Goal: Task Accomplishment & Management: Manage account settings

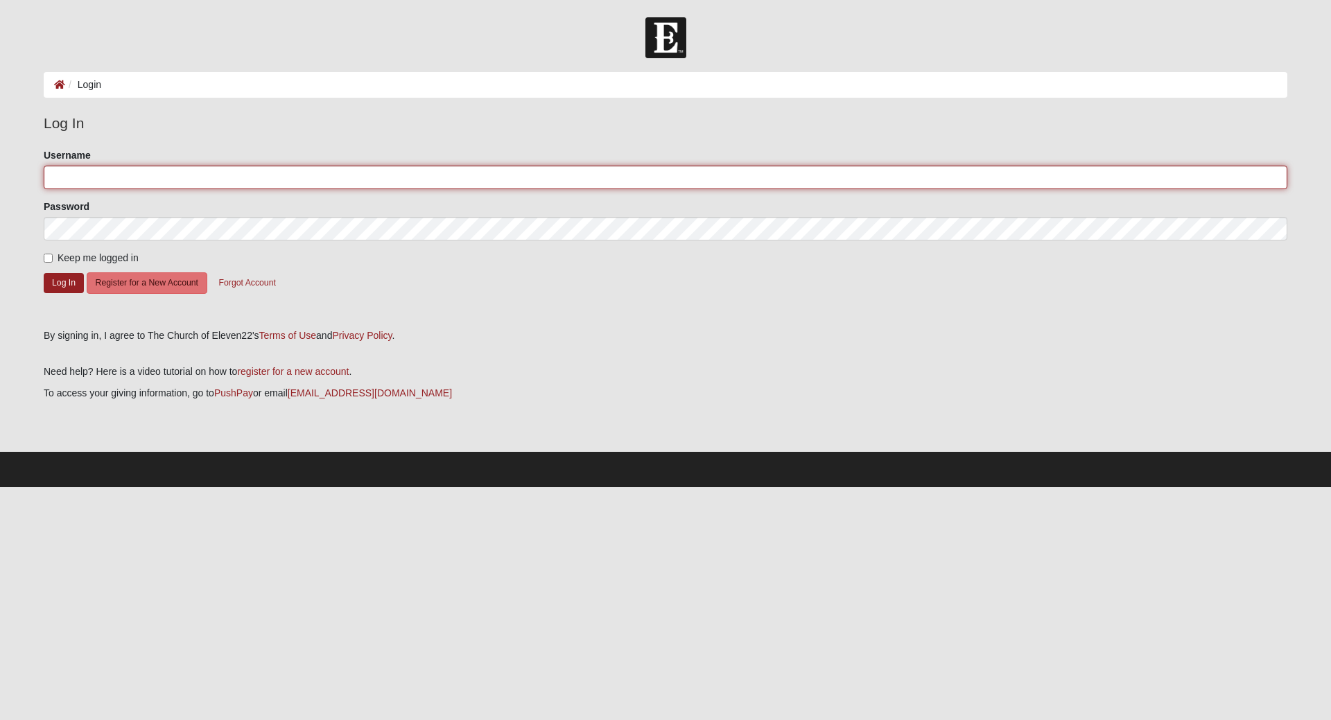
click at [173, 178] on input "Username" at bounding box center [665, 178] width 1243 height 24
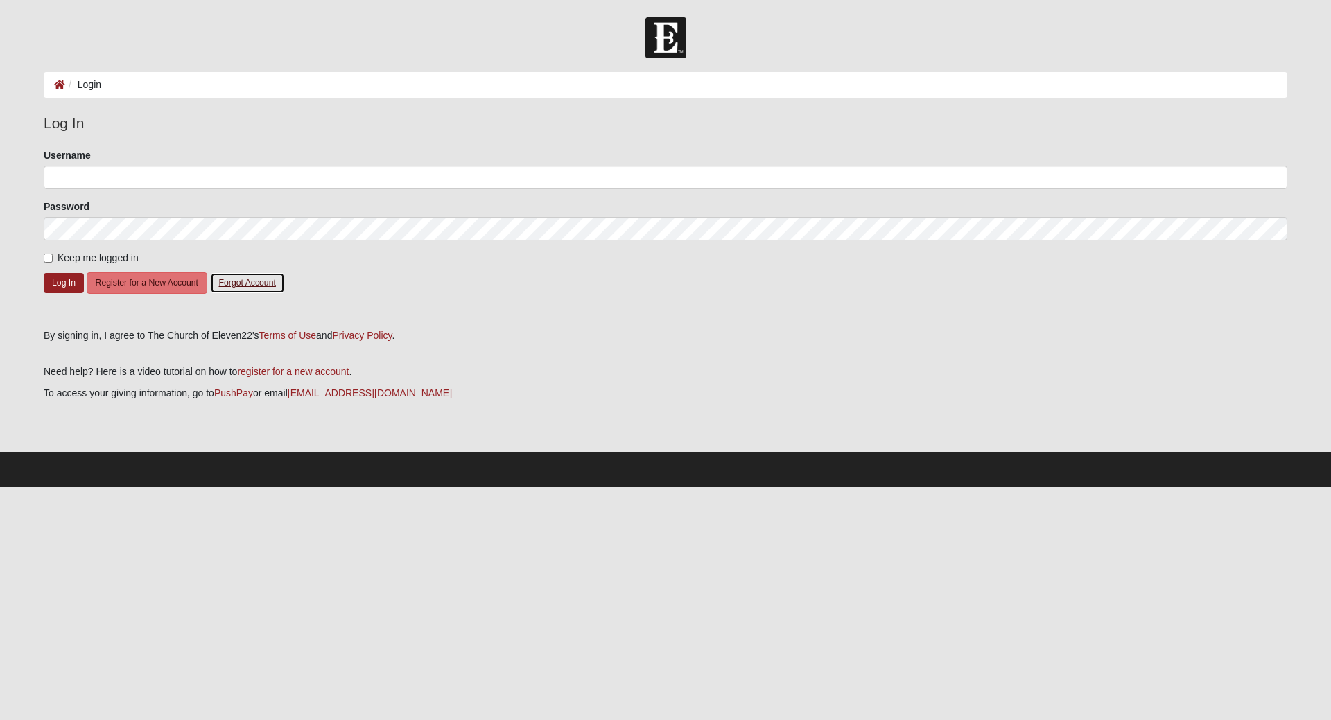
click at [249, 279] on button "Forgot Account" at bounding box center [247, 282] width 75 height 21
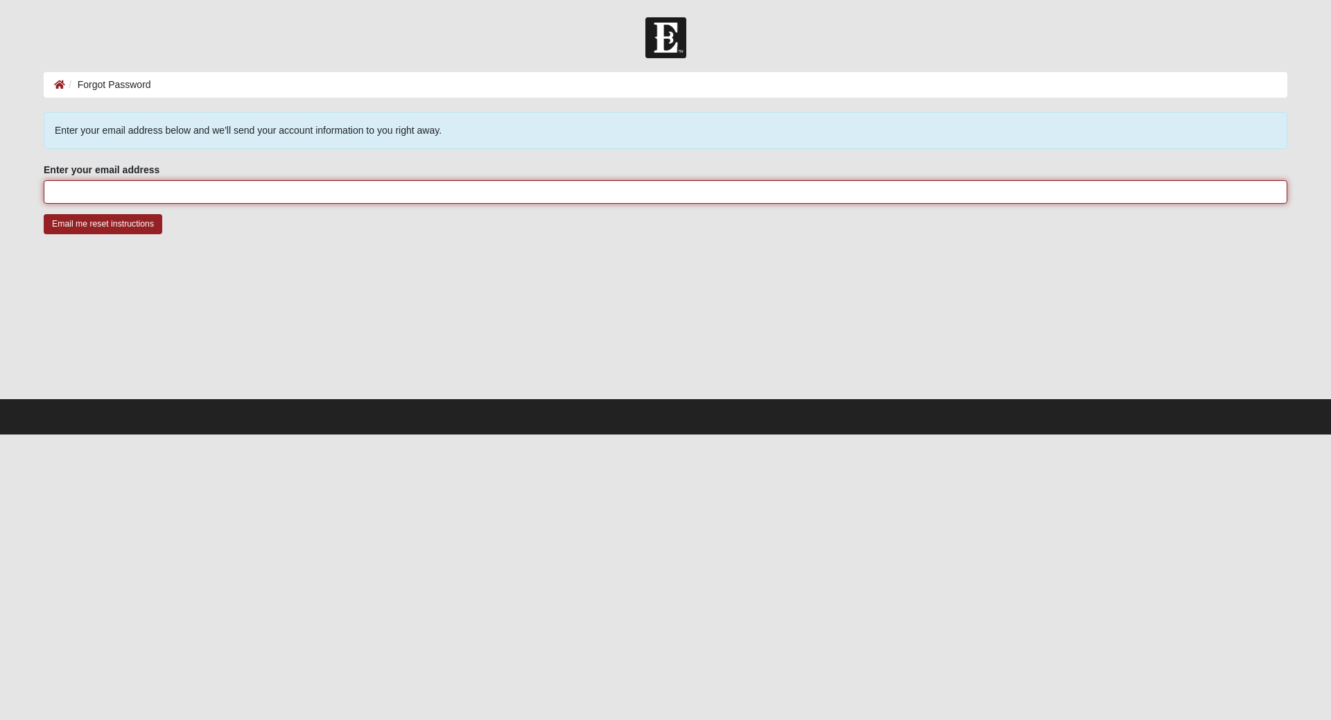
click at [156, 196] on input "Enter your email address" at bounding box center [665, 192] width 1243 height 24
type input "tomglewis1@gmail.com"
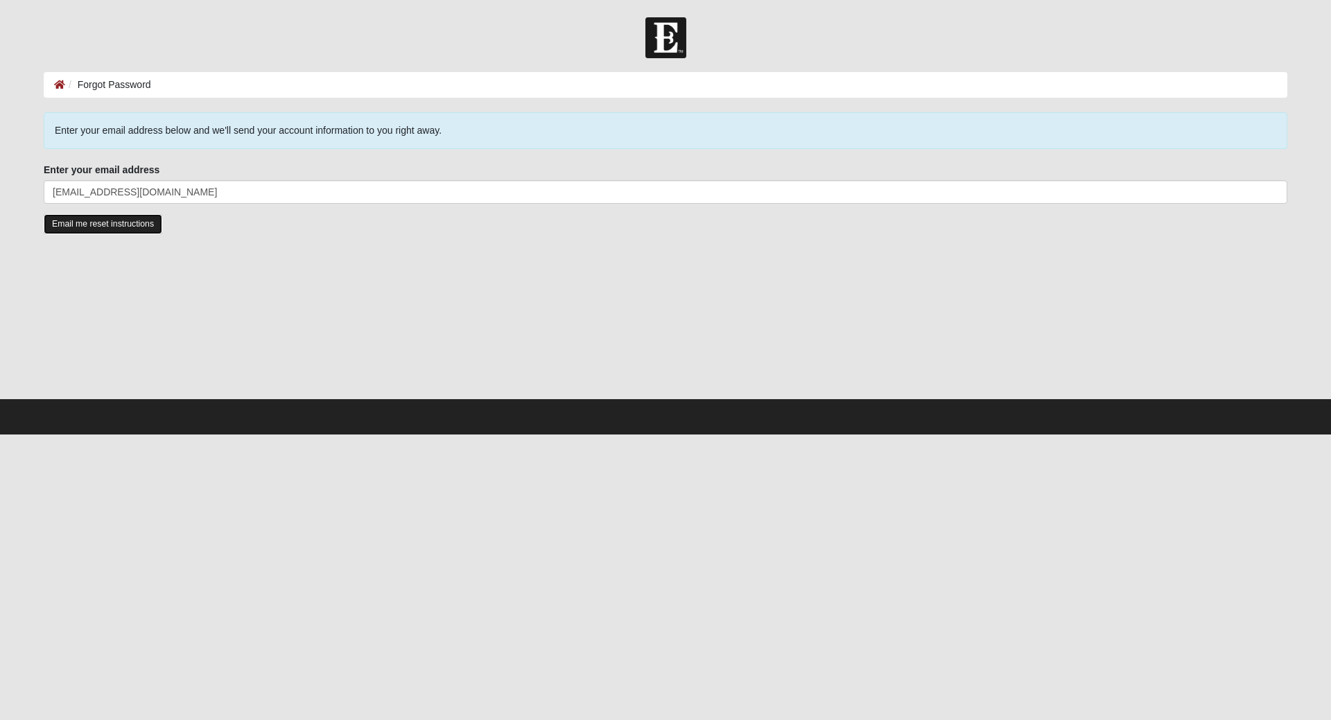
click at [138, 220] on input "Email me reset instructions" at bounding box center [103, 224] width 119 height 20
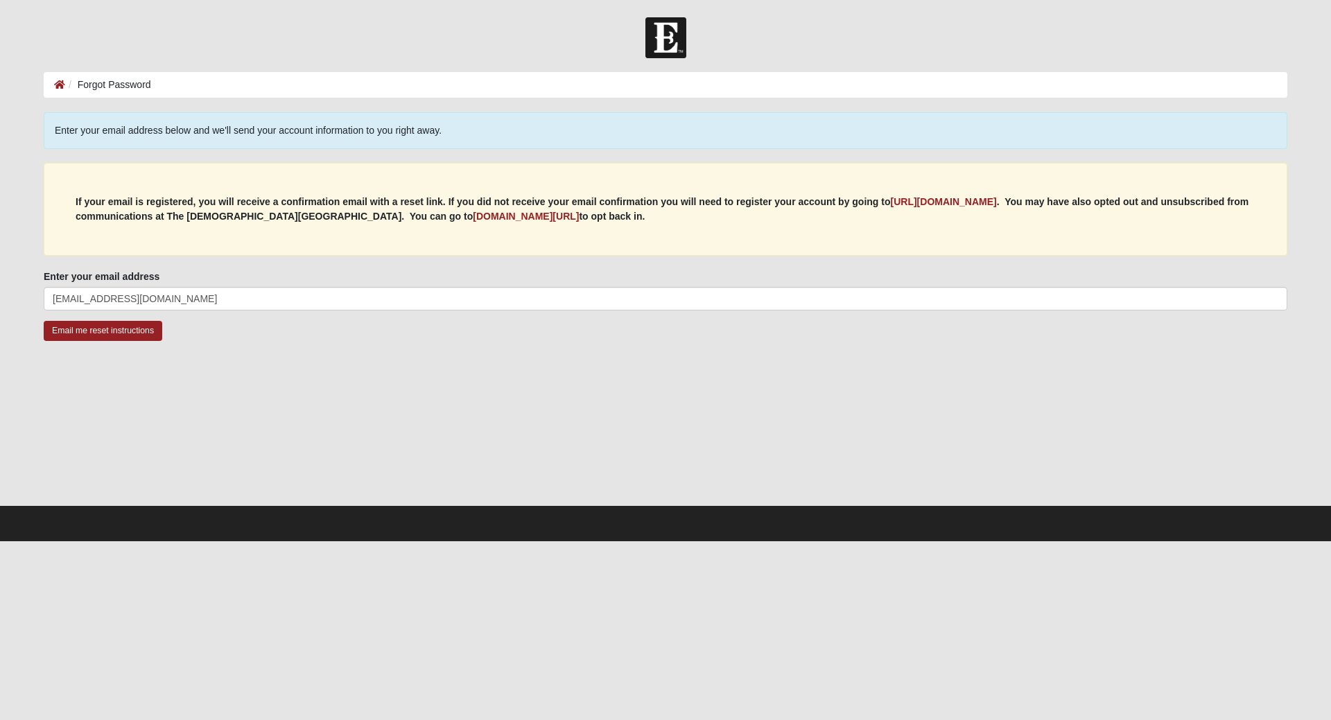
click at [175, 80] on ol "Forgot Password" at bounding box center [665, 85] width 1243 height 26
click at [175, 84] on ol "Forgot Password" at bounding box center [665, 85] width 1243 height 26
click at [367, 60] on form "Log In Forgot Password Forgot Password Error Enter your email address below and…" at bounding box center [665, 279] width 1331 height 524
drag, startPoint x: 367, startPoint y: 37, endPoint x: 376, endPoint y: 10, distance: 27.6
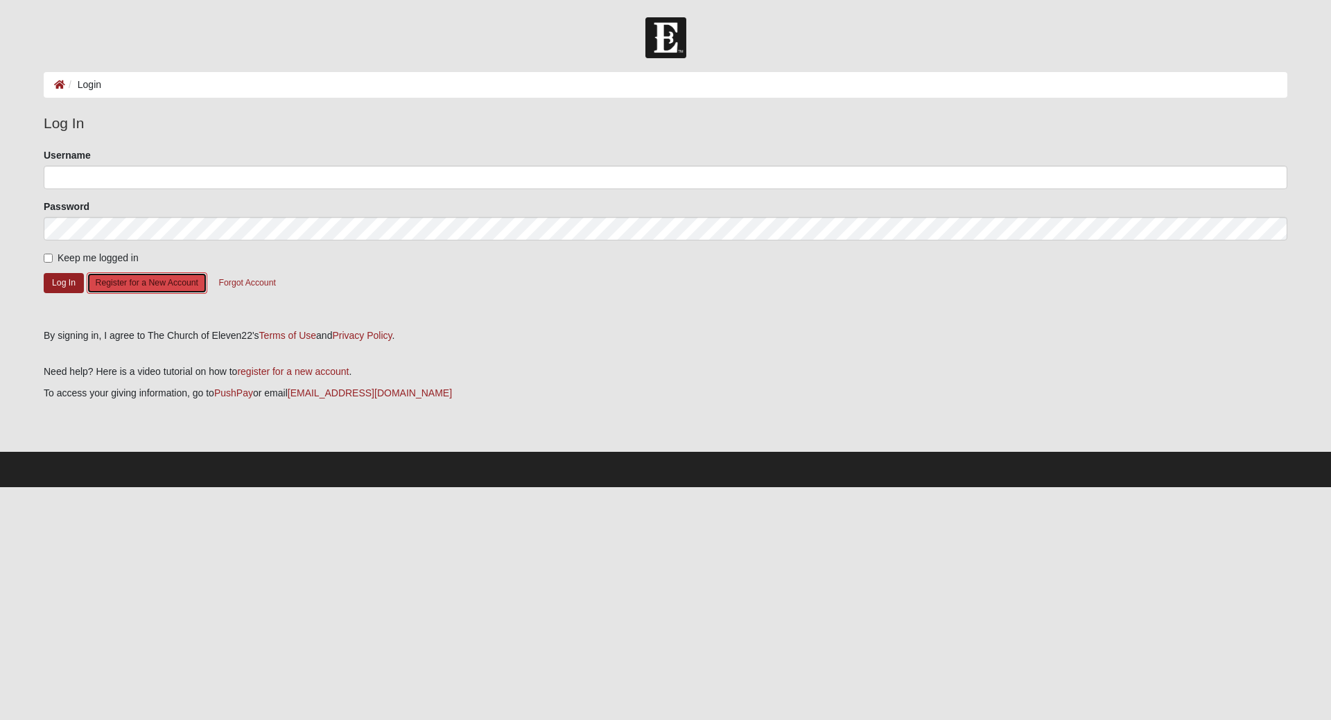
click at [152, 286] on button "Register for a New Account" at bounding box center [147, 282] width 121 height 21
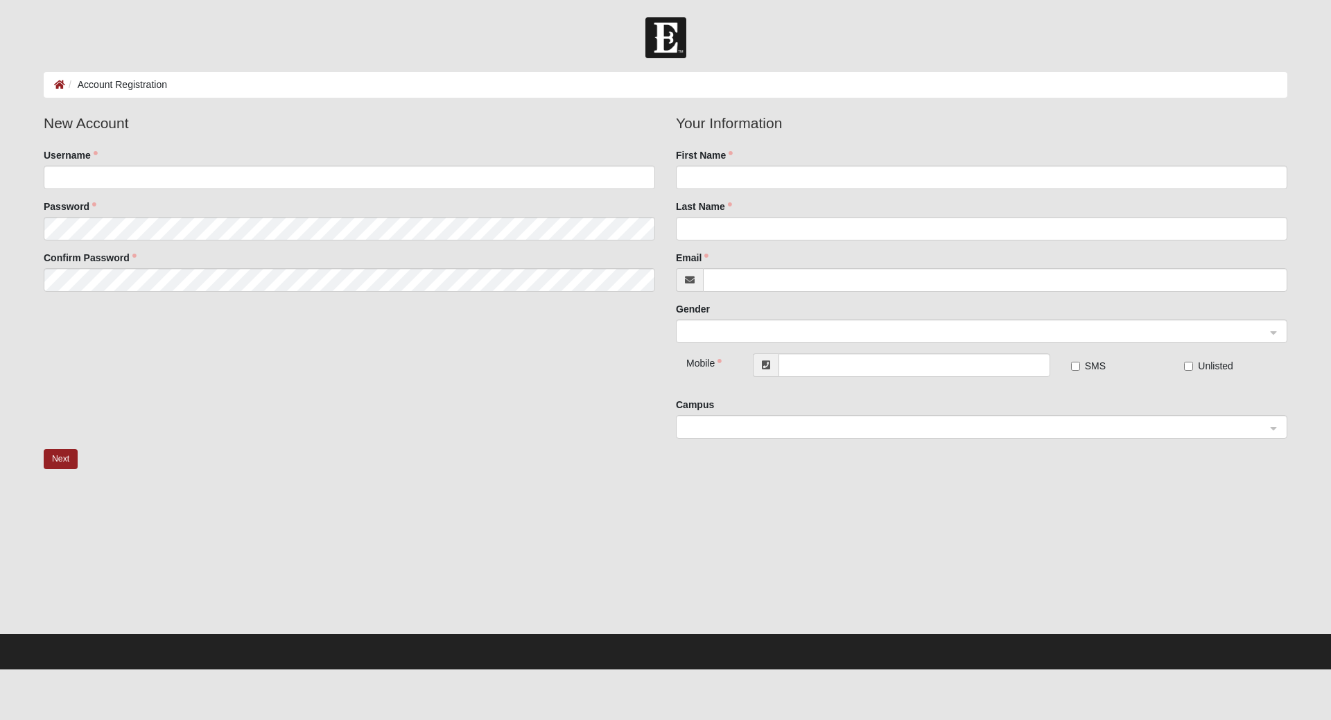
drag, startPoint x: 297, startPoint y: 146, endPoint x: 295, endPoint y: 136, distance: 10.6
